Goal: Task Accomplishment & Management: Use online tool/utility

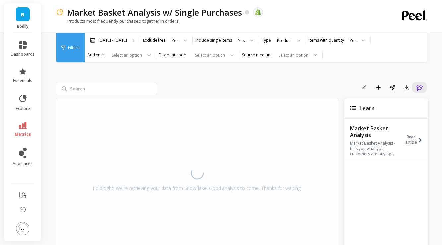
click at [25, 13] on link "B" at bounding box center [23, 14] width 14 height 14
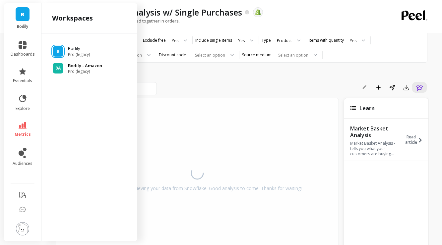
click at [72, 67] on p "Bodily - Amazon" at bounding box center [85, 66] width 34 height 7
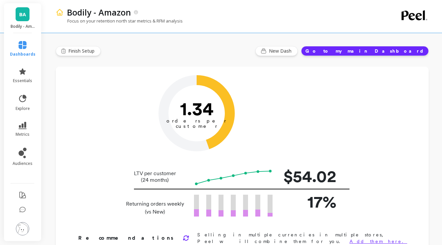
click at [23, 13] on span "BA" at bounding box center [22, 15] width 7 height 8
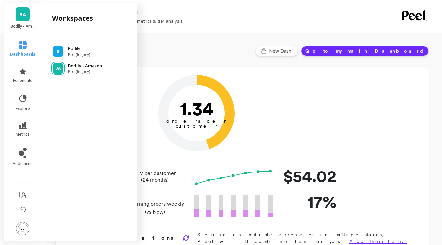
click at [78, 68] on p "Bodily - Amazon" at bounding box center [85, 66] width 34 height 7
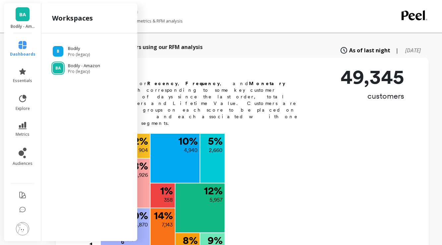
scroll to position [294, 0]
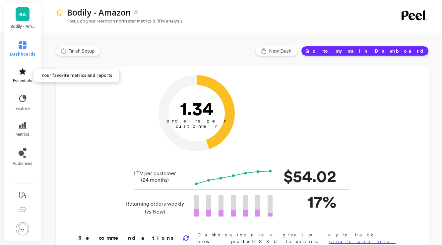
click at [24, 73] on icon at bounding box center [22, 71] width 7 height 6
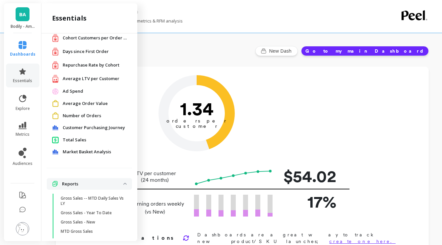
scroll to position [41, 0]
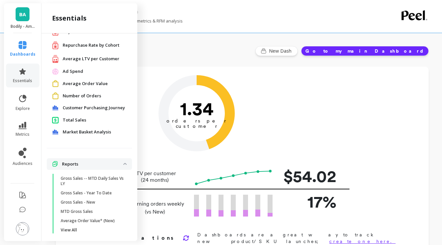
click at [71, 98] on span "Number of Orders" at bounding box center [82, 96] width 38 height 7
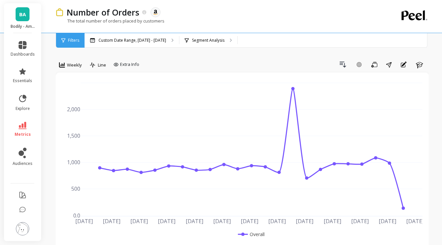
click at [27, 146] on li "audiences" at bounding box center [23, 157] width 32 height 26
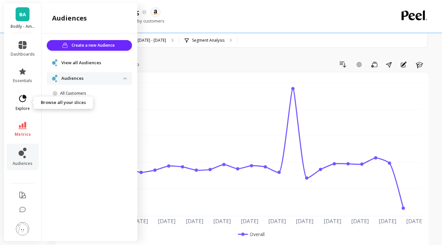
click at [26, 102] on icon at bounding box center [22, 98] width 9 height 9
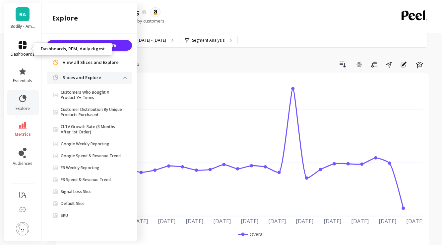
click at [24, 45] on icon at bounding box center [23, 45] width 8 height 8
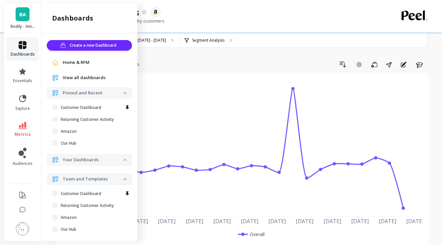
scroll to position [1, 0]
click at [78, 64] on span "Home & RFM" at bounding box center [76, 62] width 27 height 7
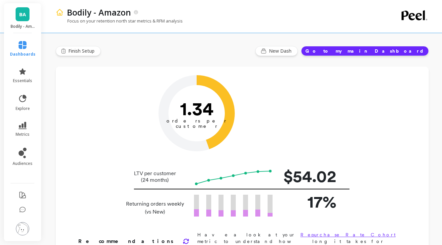
click at [381, 50] on button "Go to my main Dashboard" at bounding box center [365, 51] width 128 height 10
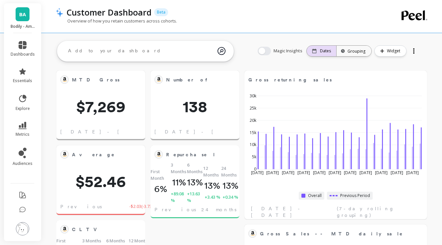
click at [320, 53] on div "Dates" at bounding box center [321, 50] width 19 height 5
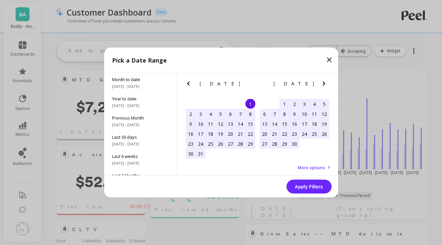
click at [327, 83] on icon "Next Month" at bounding box center [324, 84] width 8 height 8
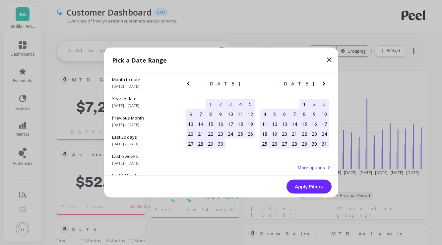
click at [327, 83] on icon "Next Month" at bounding box center [324, 84] width 8 height 8
click at [274, 143] on div "25" at bounding box center [274, 144] width 10 height 10
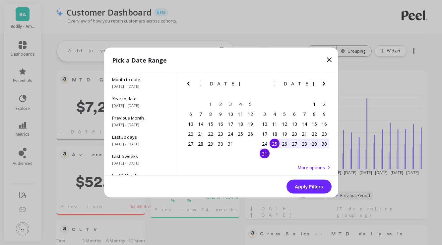
click at [265, 151] on div "31" at bounding box center [264, 154] width 10 height 10
click at [298, 187] on button "Apply Filters" at bounding box center [308, 187] width 45 height 14
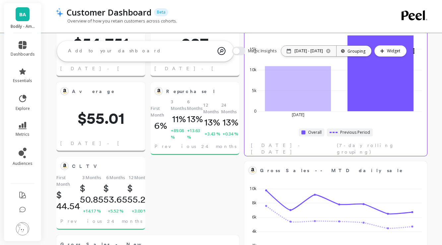
scroll to position [177, 0]
